Goal: Task Accomplishment & Management: Manage account settings

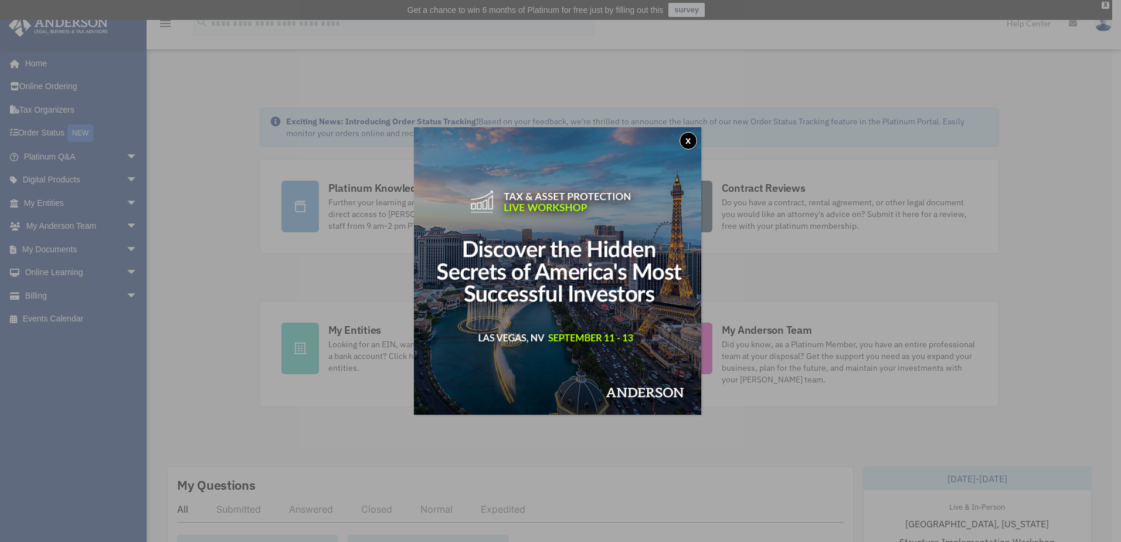
click at [692, 143] on button "x" at bounding box center [689, 141] width 18 height 18
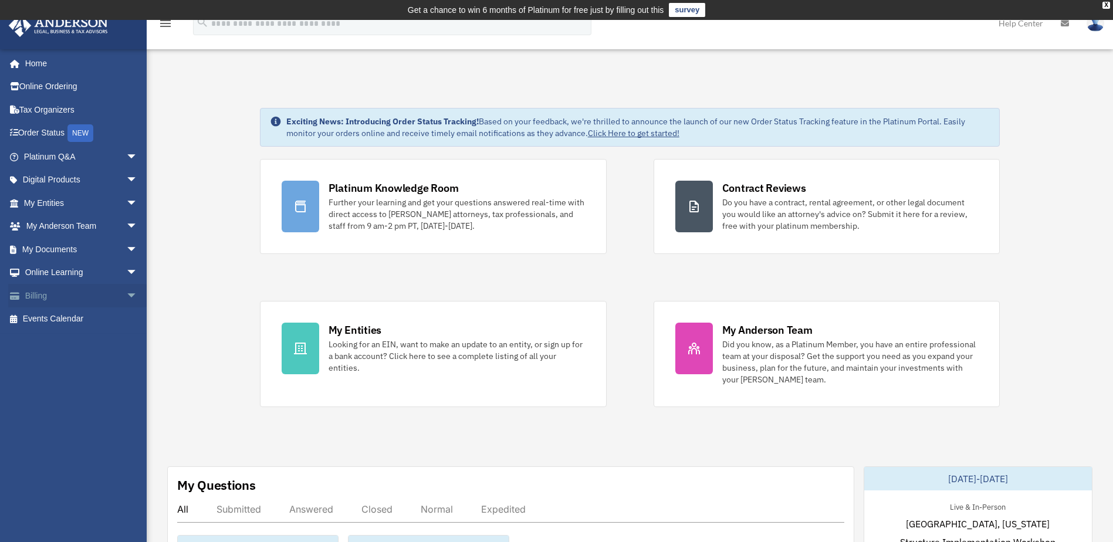
click at [73, 289] on link "Billing arrow_drop_down" at bounding box center [81, 295] width 147 height 23
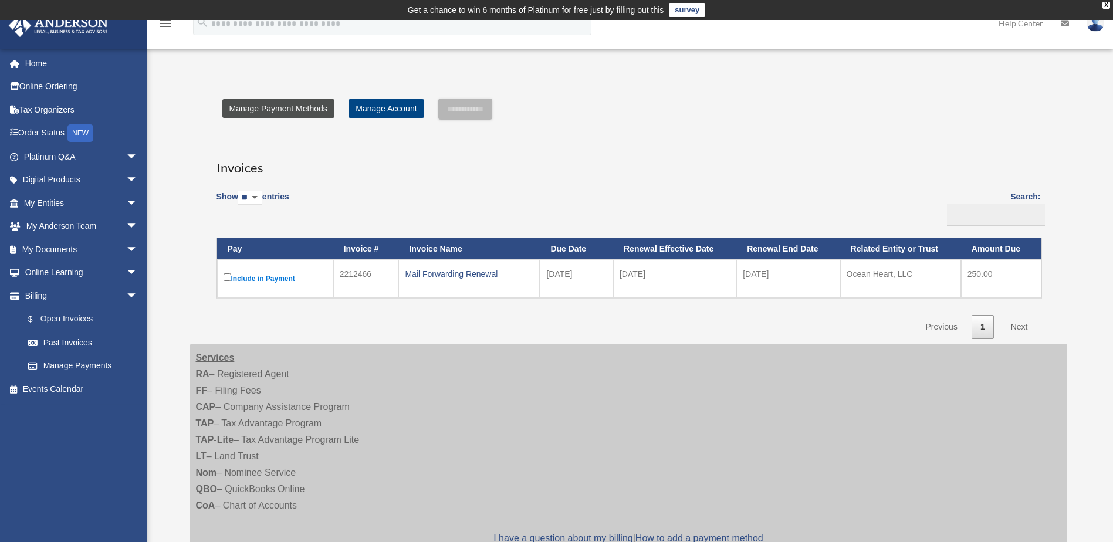
click at [302, 110] on link "Manage Payment Methods" at bounding box center [278, 108] width 112 height 19
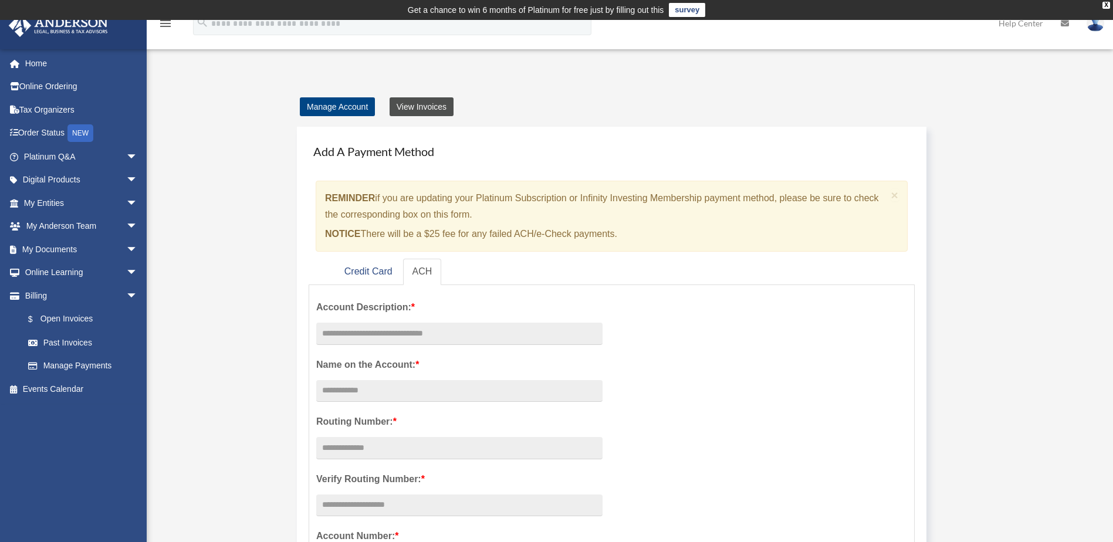
click at [447, 103] on link "View Invoices" at bounding box center [421, 106] width 64 height 19
